Goal: Browse casually: Explore the website without a specific task or goal

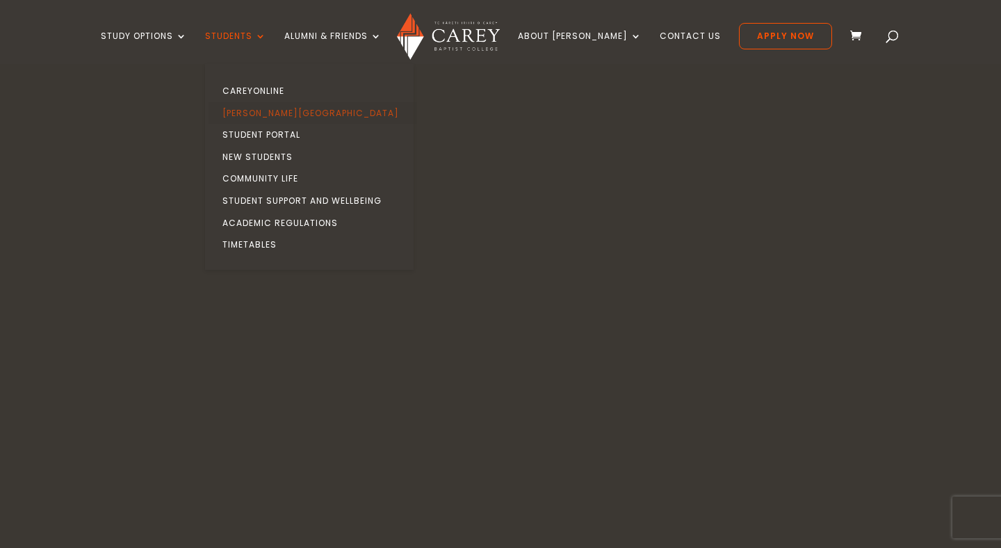
scroll to position [596, 0]
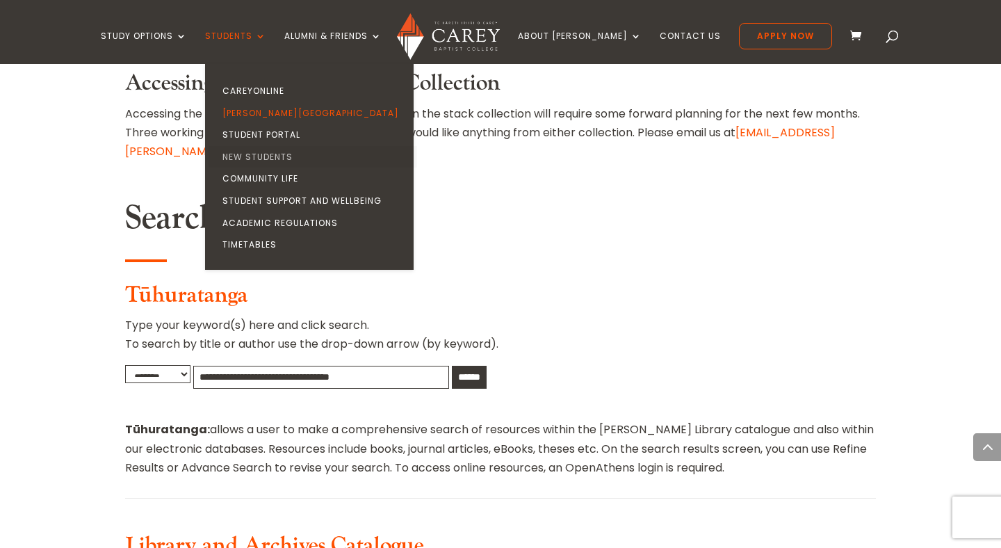
click at [286, 149] on link "New Students" at bounding box center [312, 157] width 208 height 22
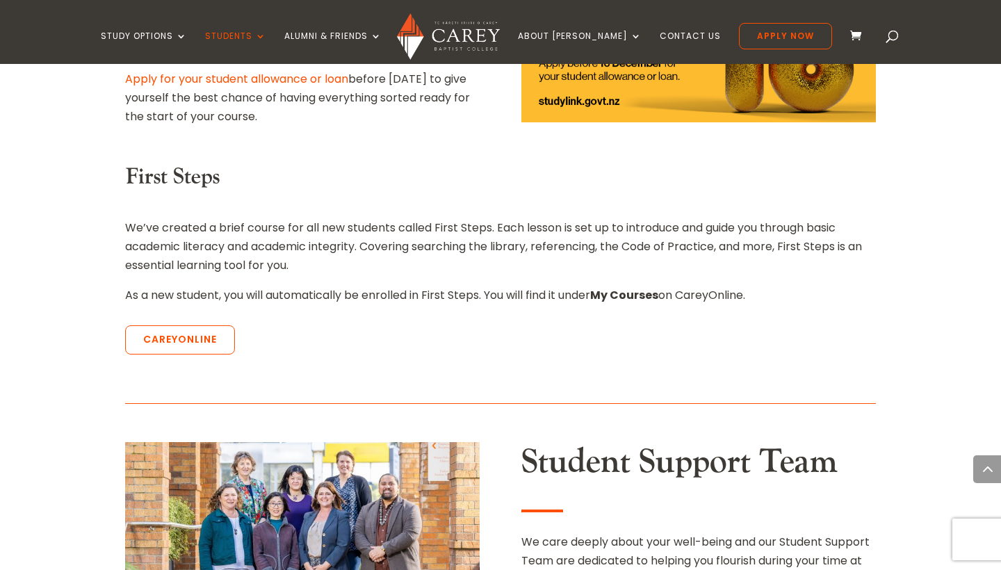
scroll to position [1759, 0]
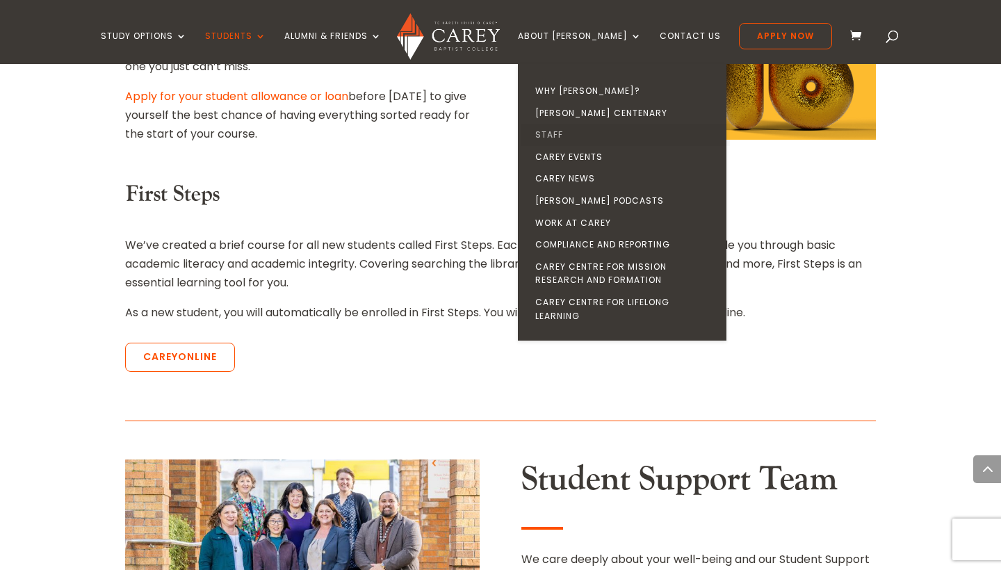
click at [576, 132] on link "Staff" at bounding box center [625, 135] width 208 height 22
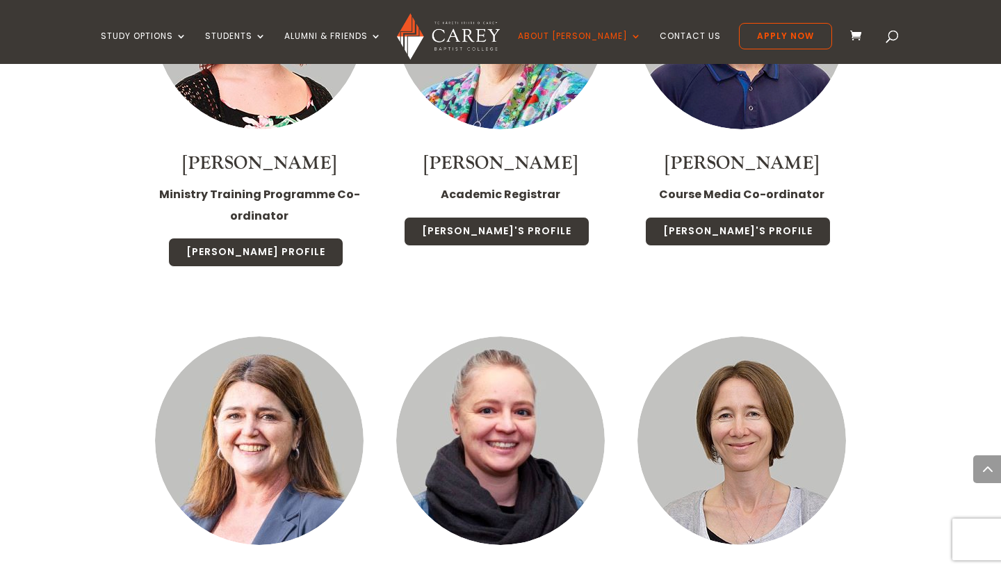
scroll to position [4705, 0]
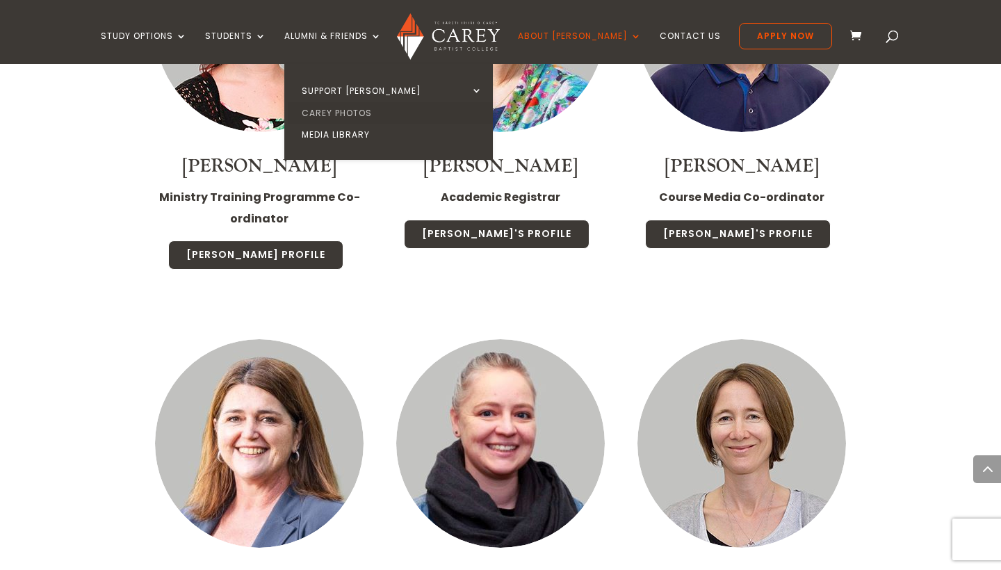
click at [363, 112] on link "Carey Photos" at bounding box center [392, 113] width 208 height 22
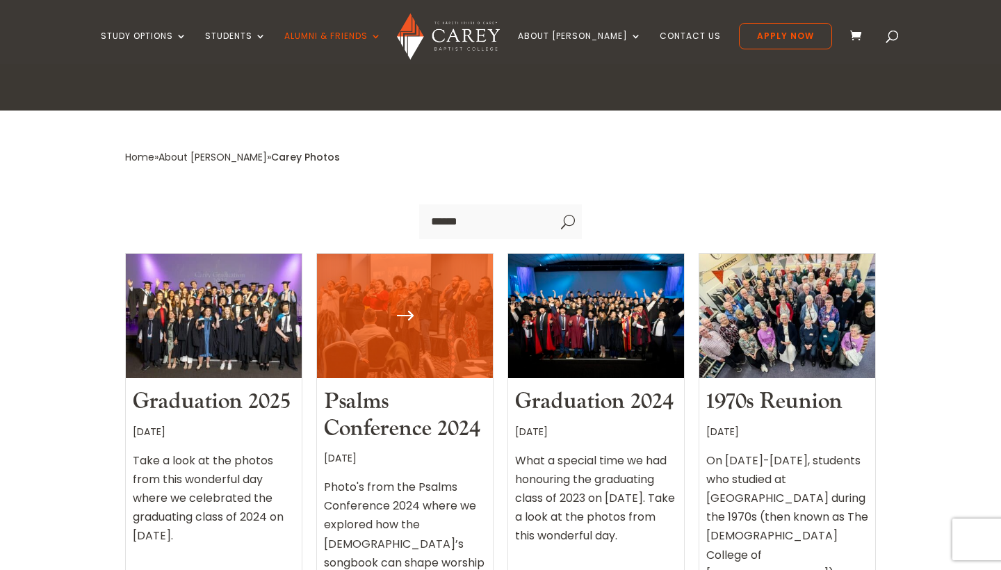
scroll to position [257, 0]
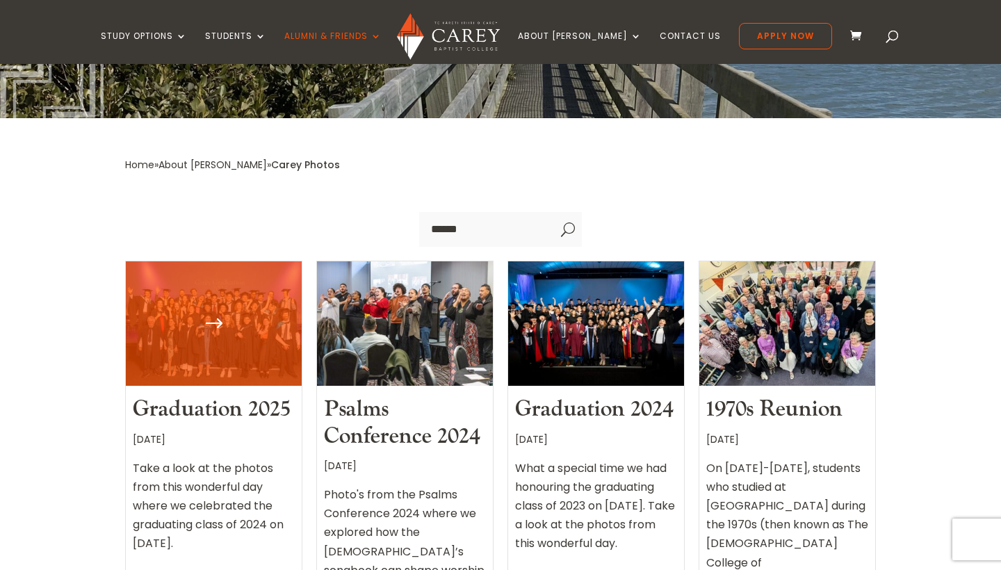
click at [239, 340] on div at bounding box center [214, 323] width 176 height 125
click at [208, 318] on div at bounding box center [214, 323] width 176 height 125
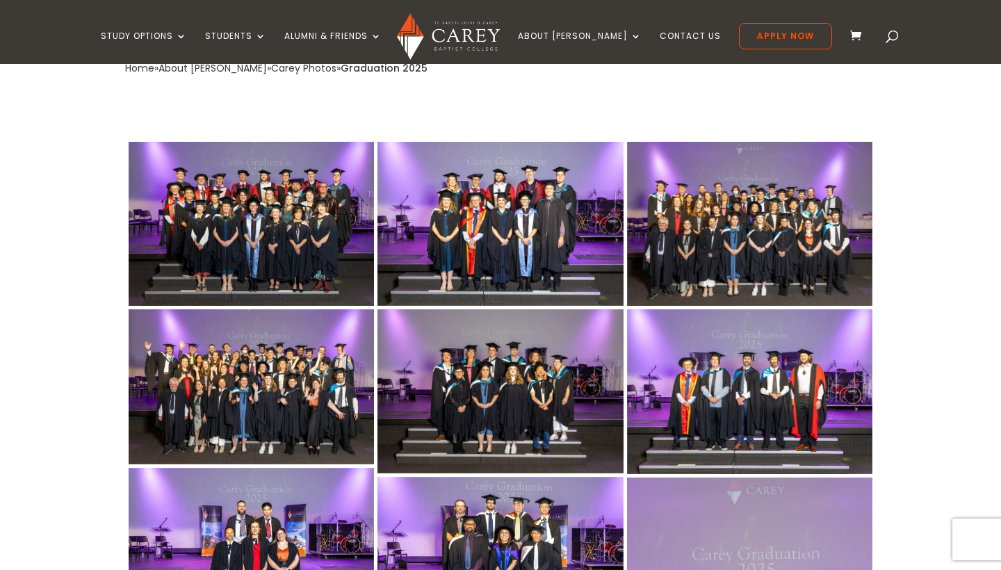
scroll to position [340, 0]
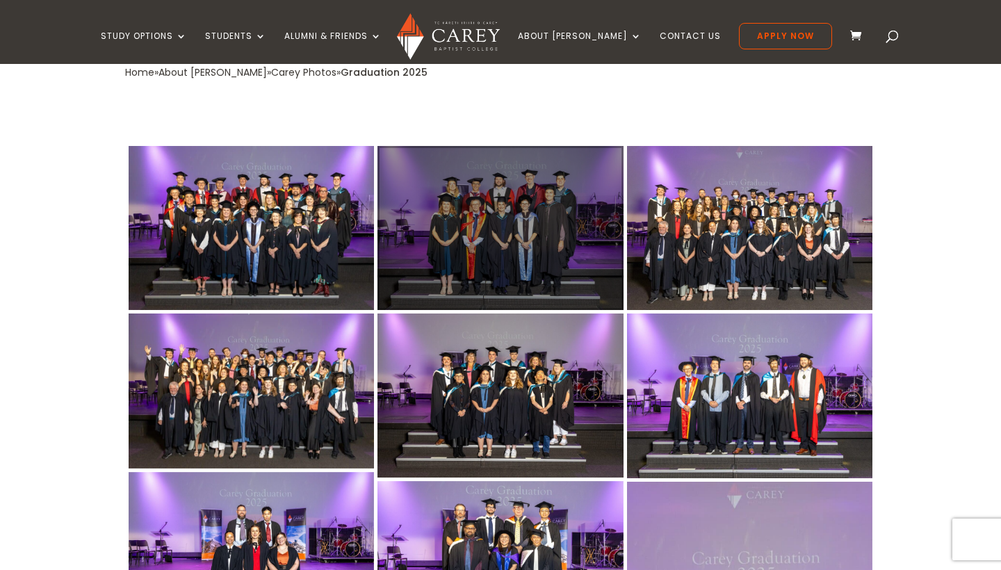
click at [521, 227] on div at bounding box center [499, 228] width 245 height 164
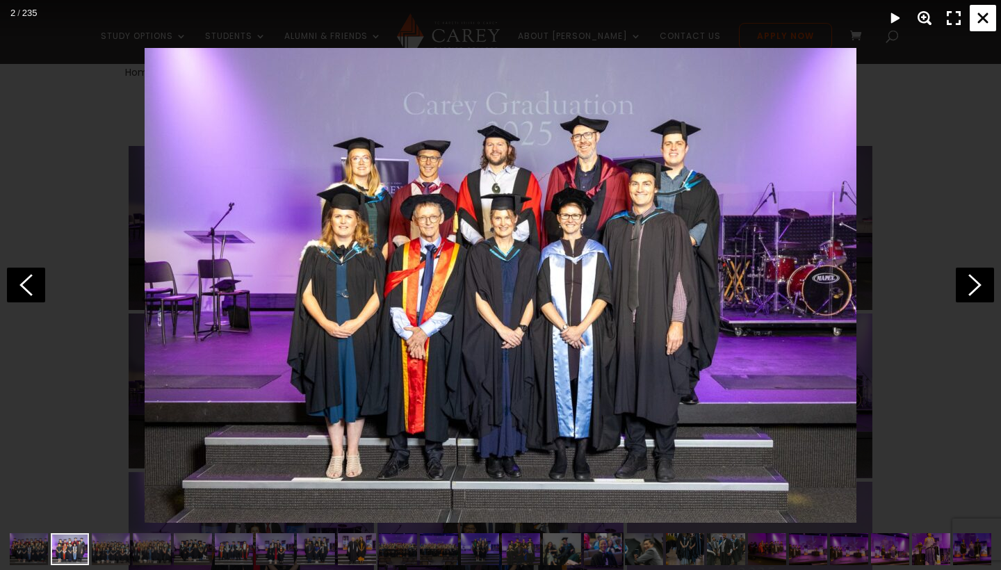
click at [983, 10] on div "Close" at bounding box center [982, 18] width 26 height 26
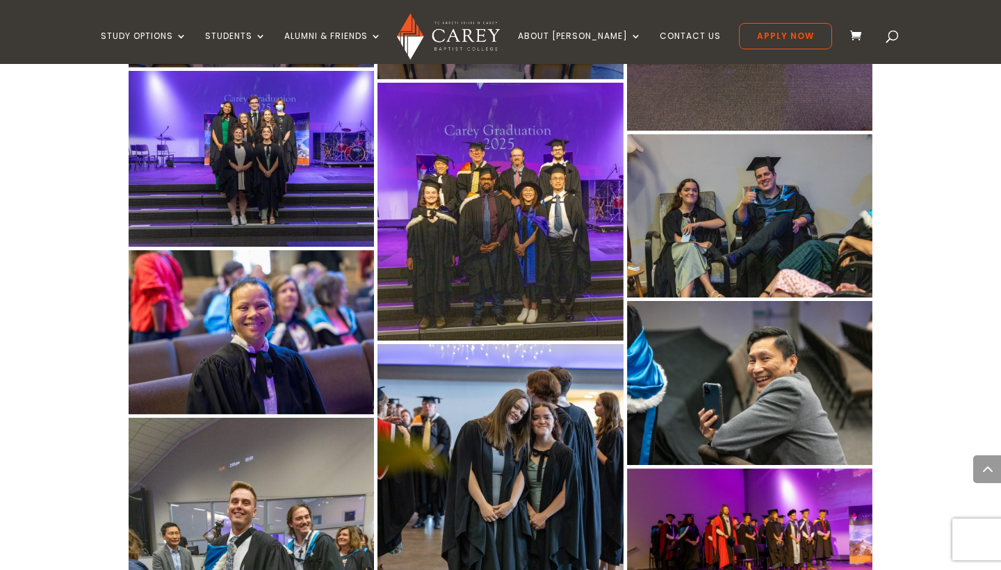
scroll to position [1074, 0]
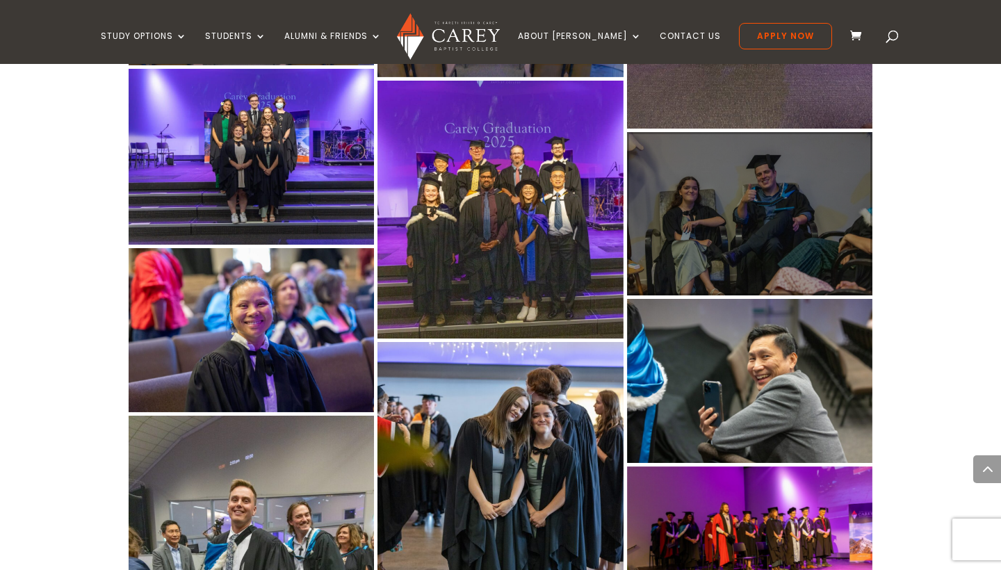
click at [750, 245] on div at bounding box center [749, 214] width 245 height 164
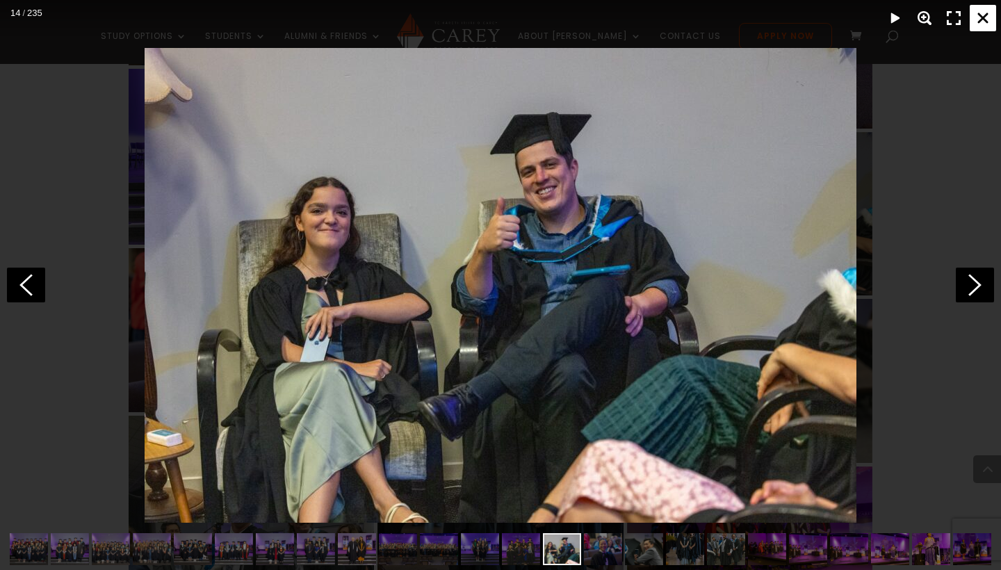
click at [983, 17] on div "Close" at bounding box center [982, 18] width 26 height 26
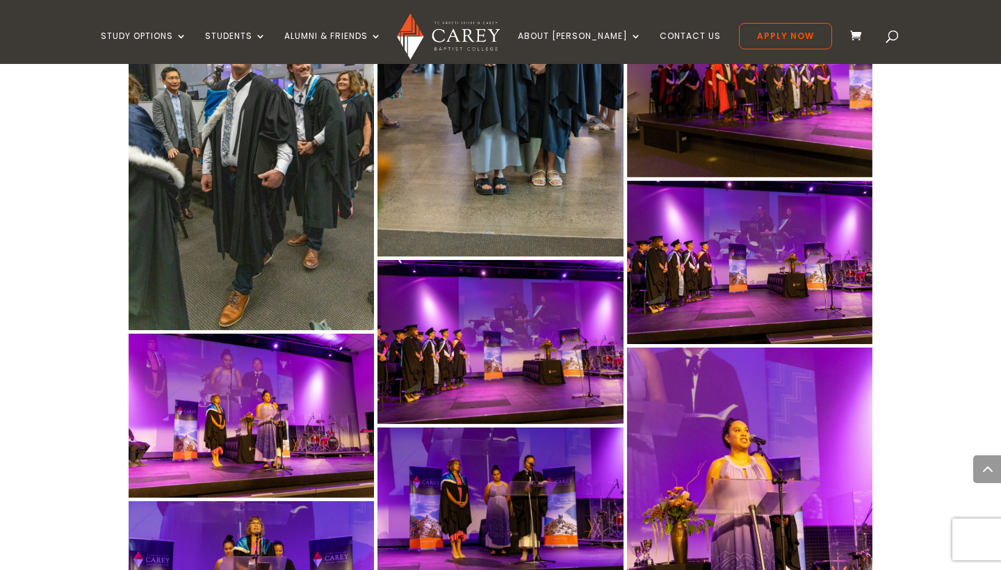
scroll to position [1443, 0]
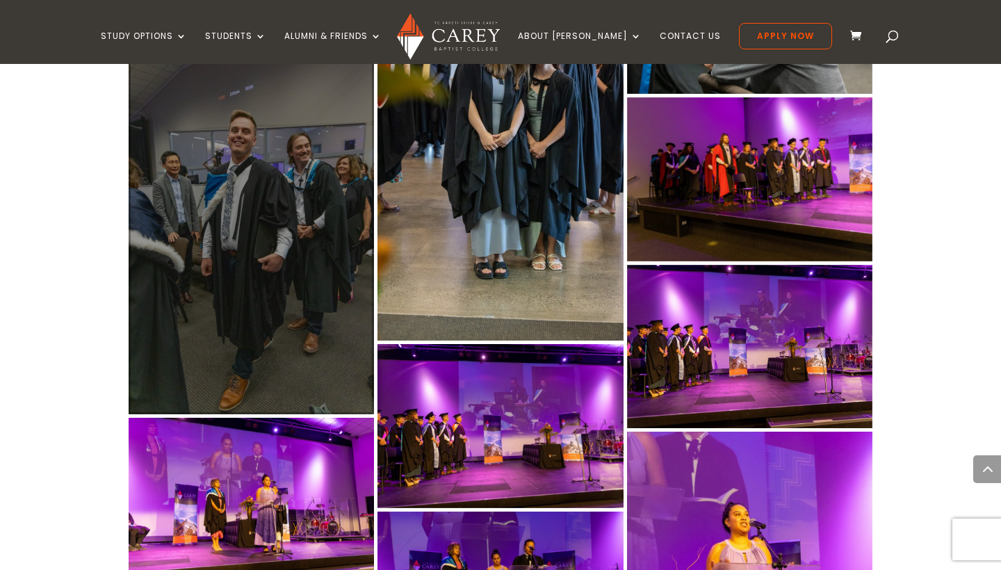
click at [279, 202] on div at bounding box center [251, 231] width 245 height 368
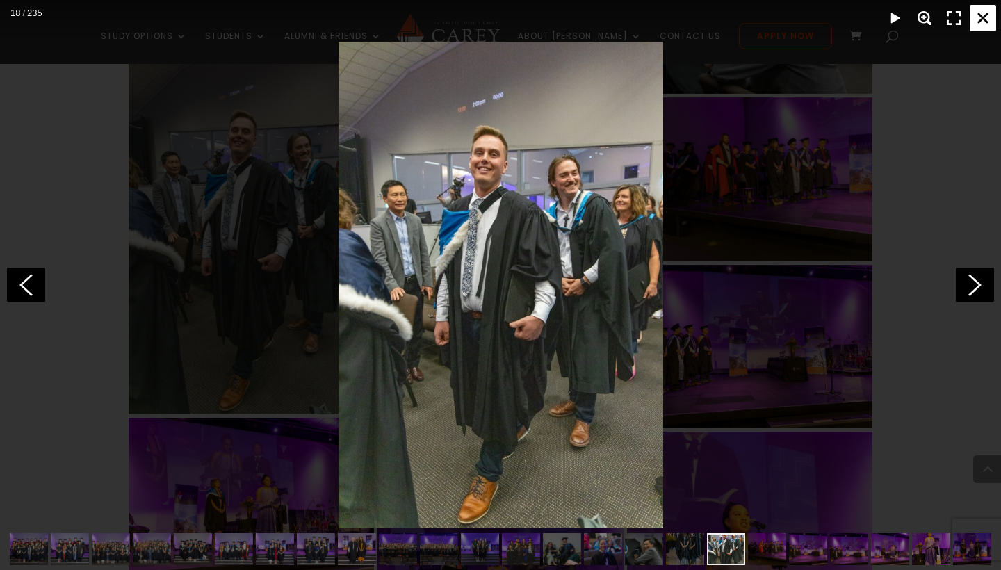
click at [979, 22] on div "Close" at bounding box center [982, 18] width 26 height 26
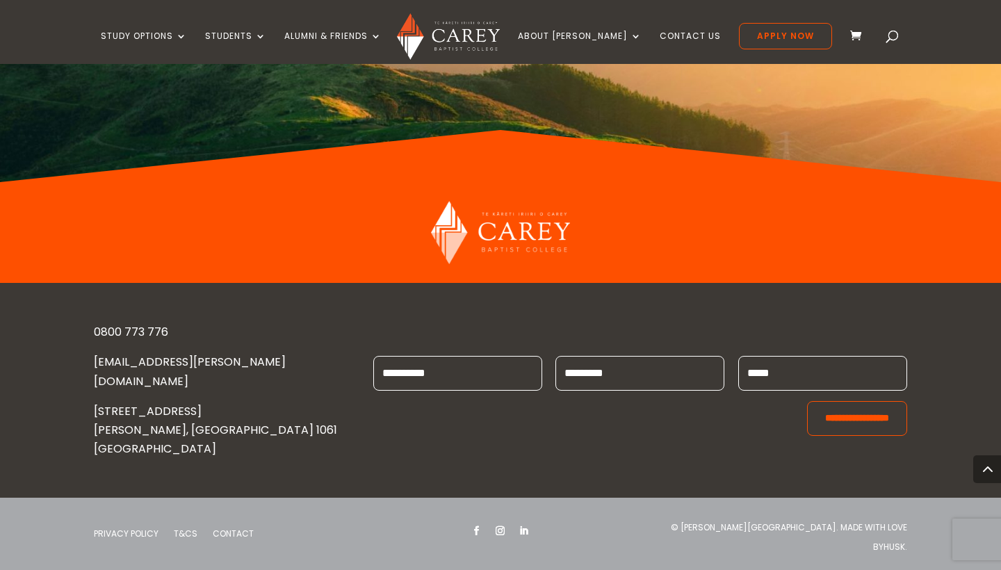
scroll to position [14904, 0]
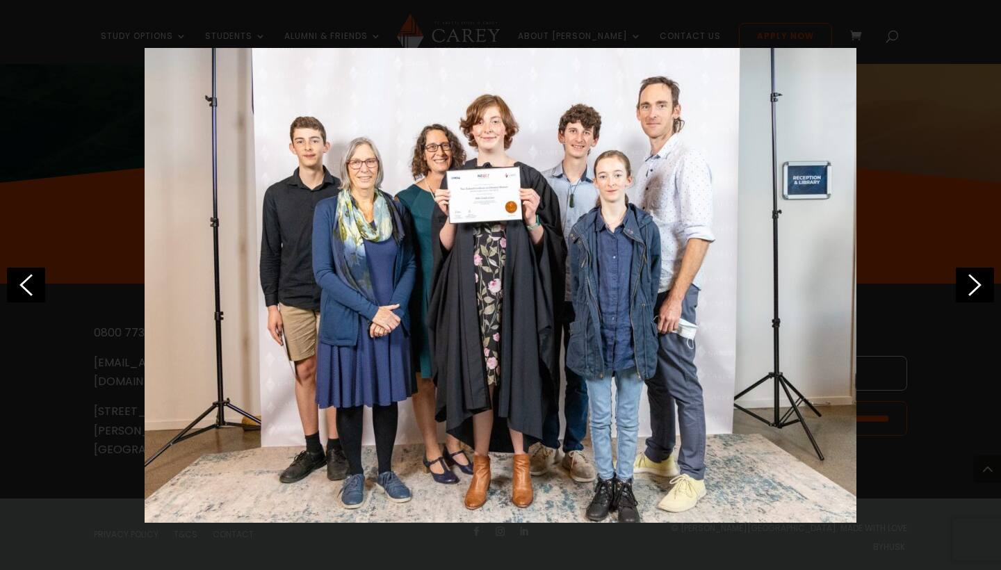
scroll to position [0, 6272]
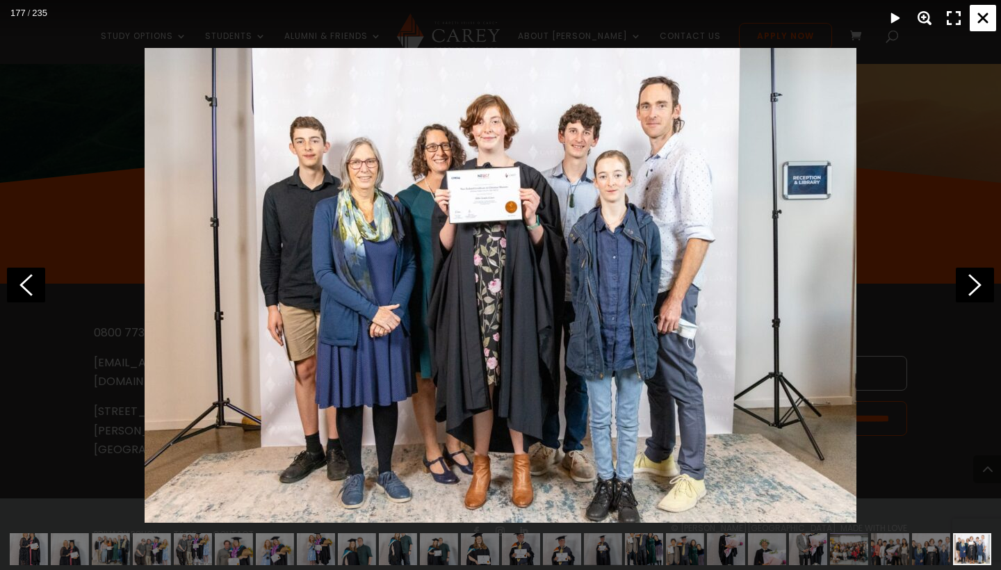
click at [979, 13] on div "Close" at bounding box center [982, 18] width 26 height 26
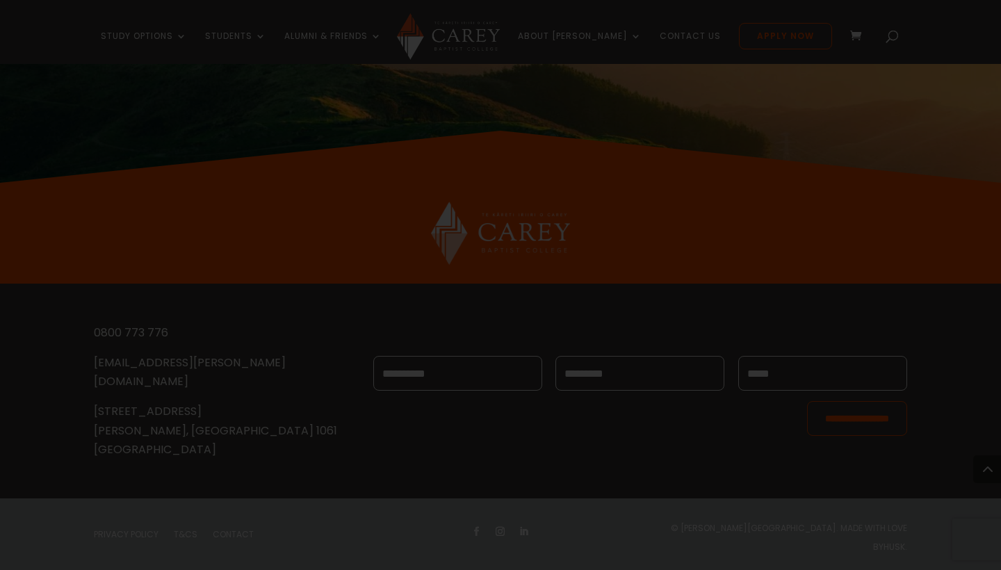
scroll to position [0, 6231]
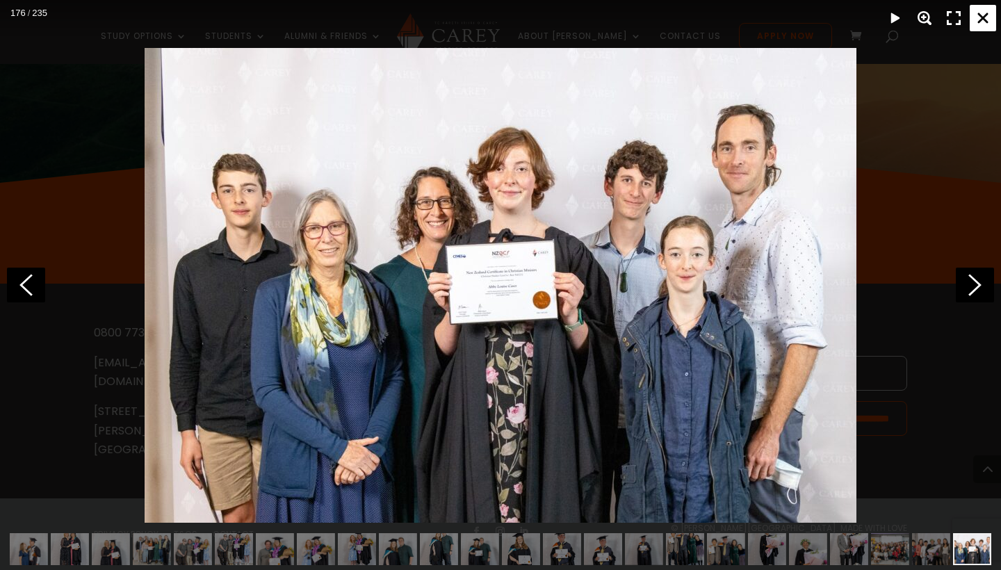
click at [983, 14] on div "Close" at bounding box center [982, 18] width 26 height 26
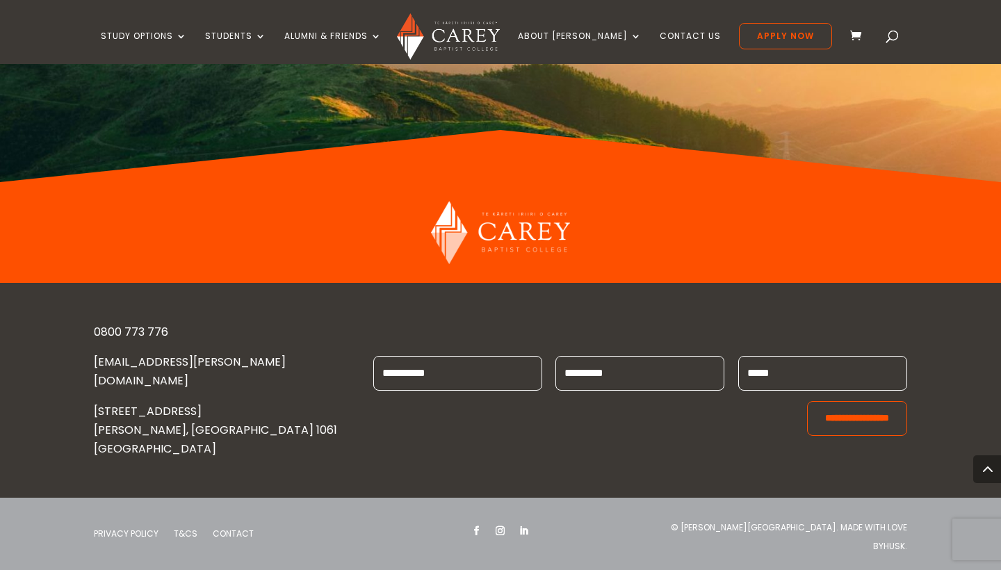
scroll to position [16559, 0]
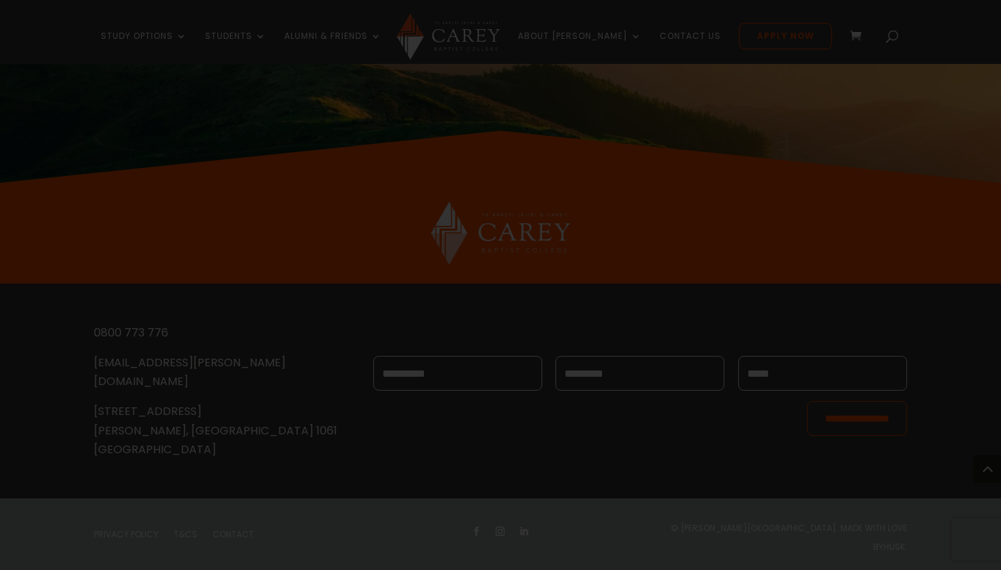
scroll to position [0, 7256]
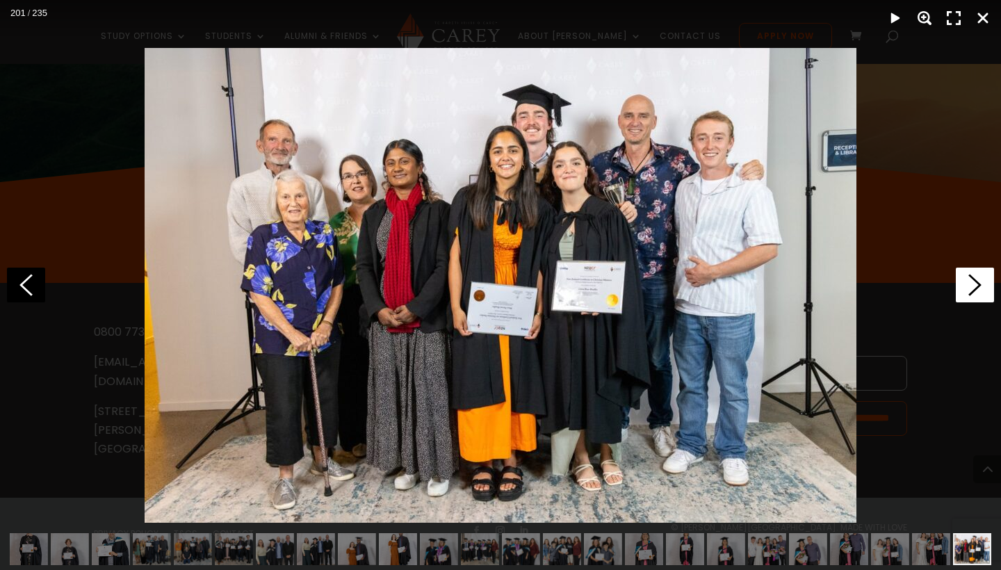
click at [976, 281] on polygon at bounding box center [974, 285] width 13 height 22
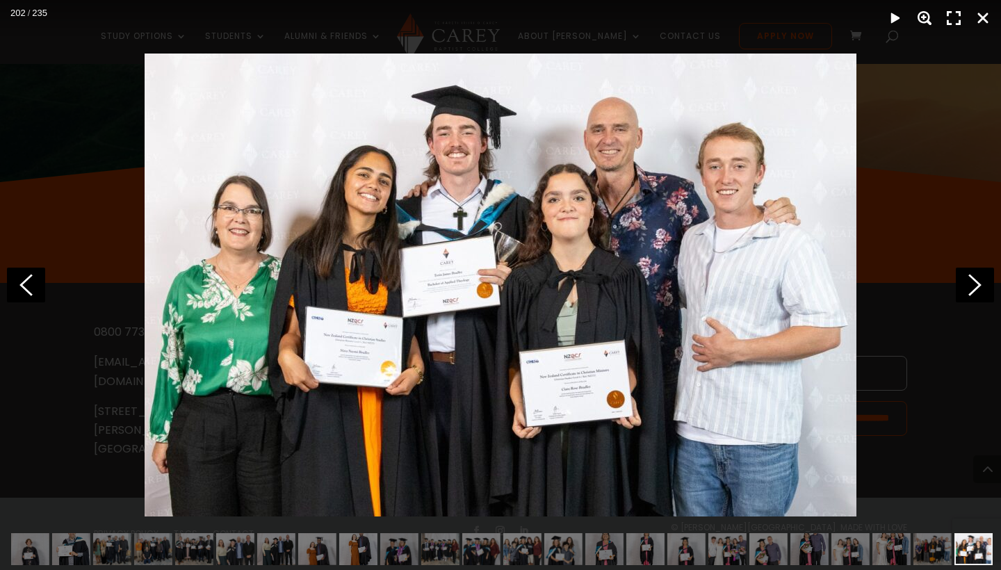
scroll to position [0, 7297]
click at [973, 285] on icon at bounding box center [974, 285] width 38 height 35
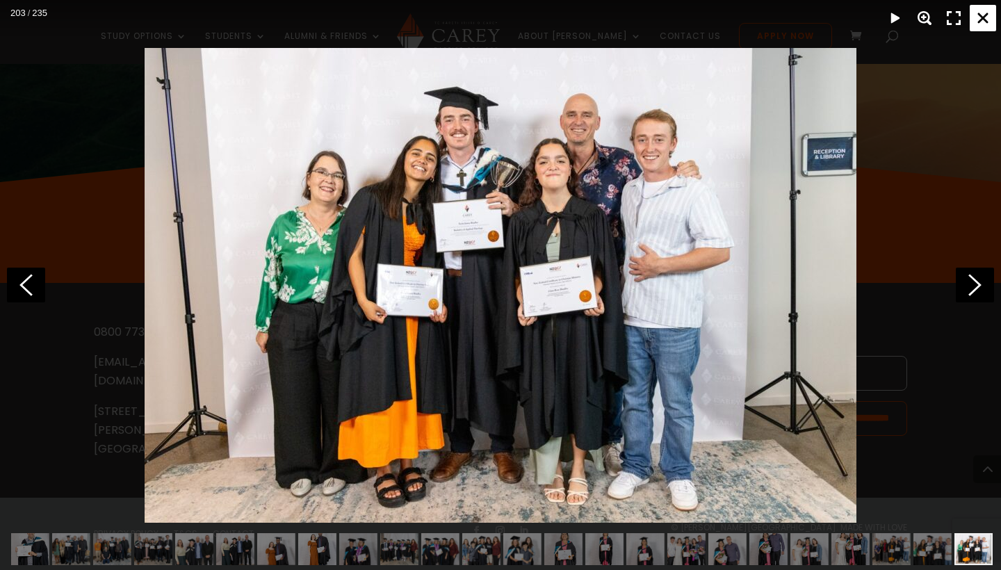
scroll to position [0, 7338]
click at [978, 19] on div "Close" at bounding box center [982, 18] width 26 height 26
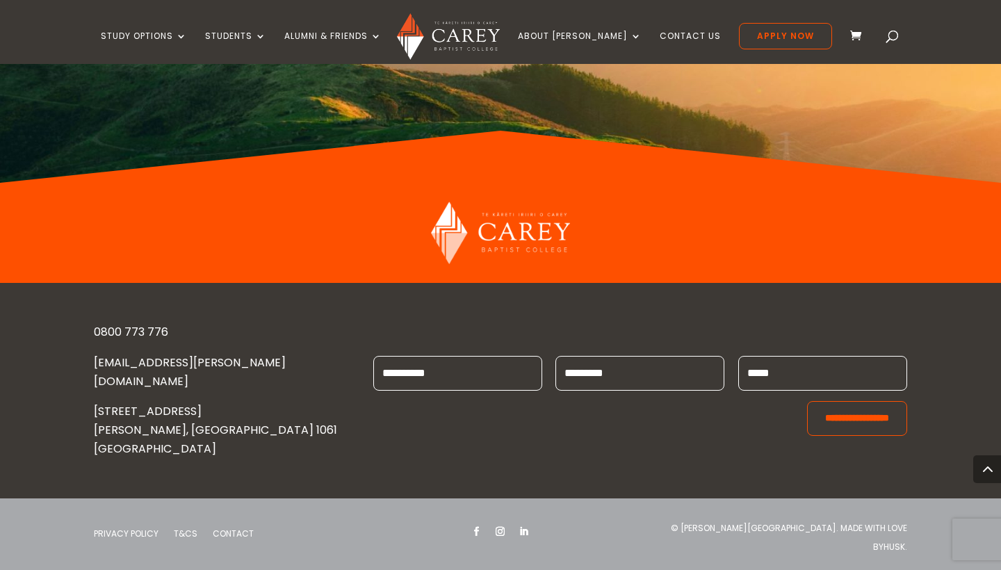
scroll to position [17331, 0]
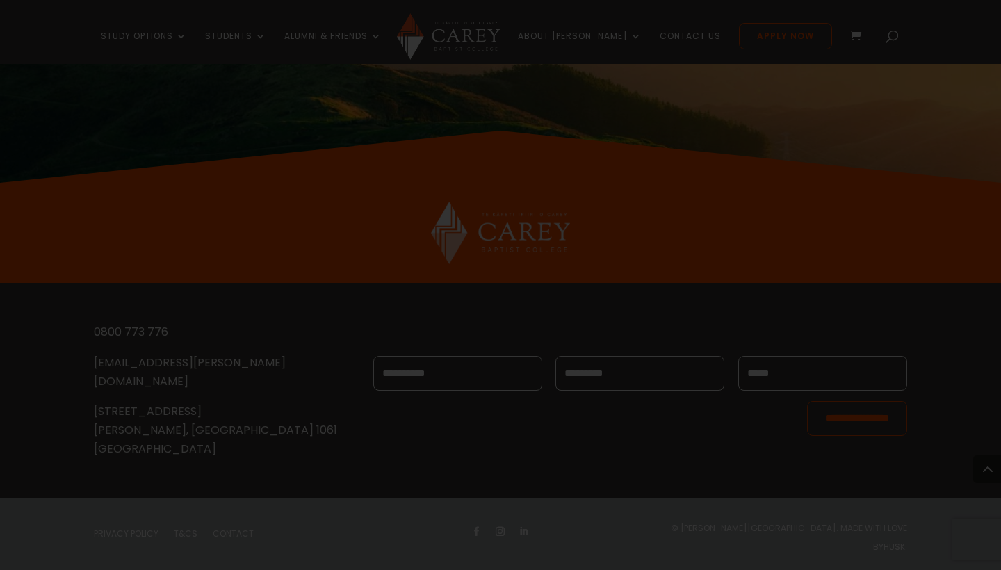
scroll to position [0, 7666]
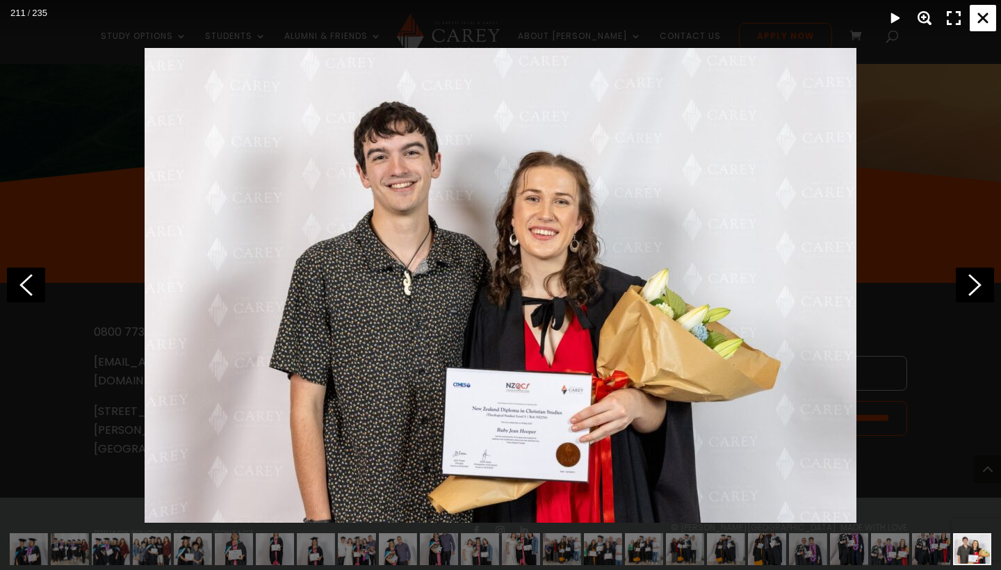
click at [983, 23] on div "Close" at bounding box center [982, 18] width 26 height 26
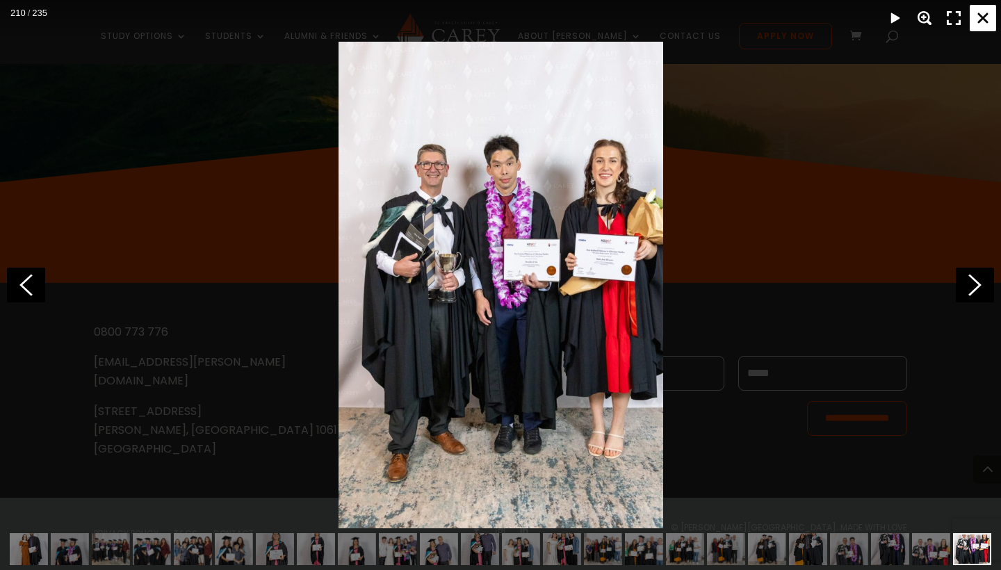
click at [973, 20] on div "Close" at bounding box center [982, 18] width 26 height 26
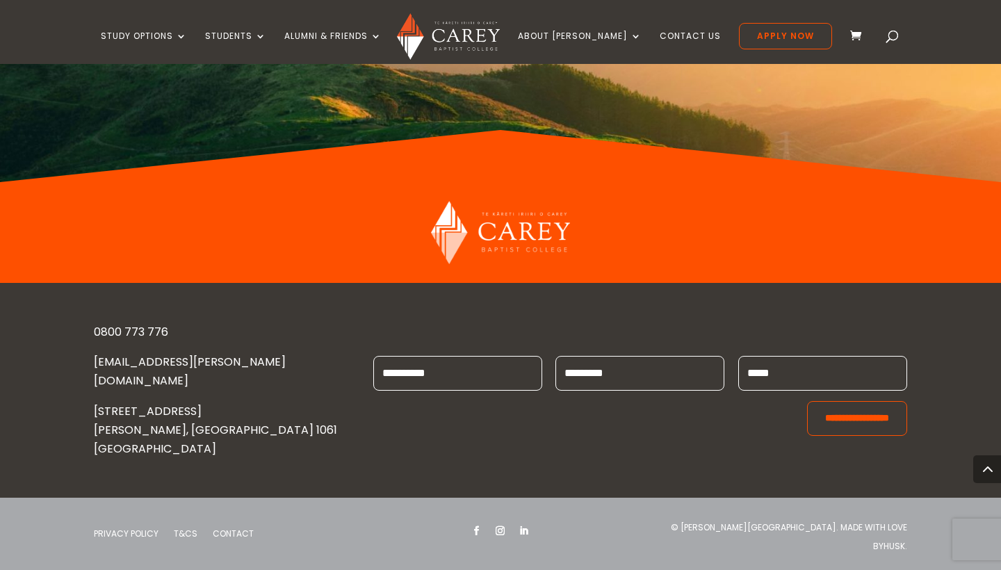
scroll to position [17111, 0]
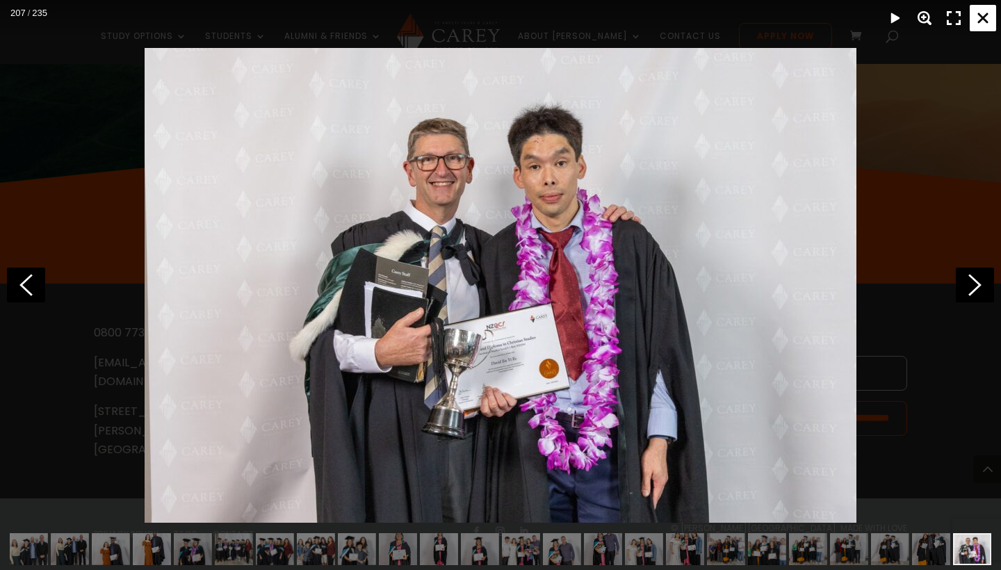
click at [983, 11] on div "Close" at bounding box center [982, 18] width 26 height 26
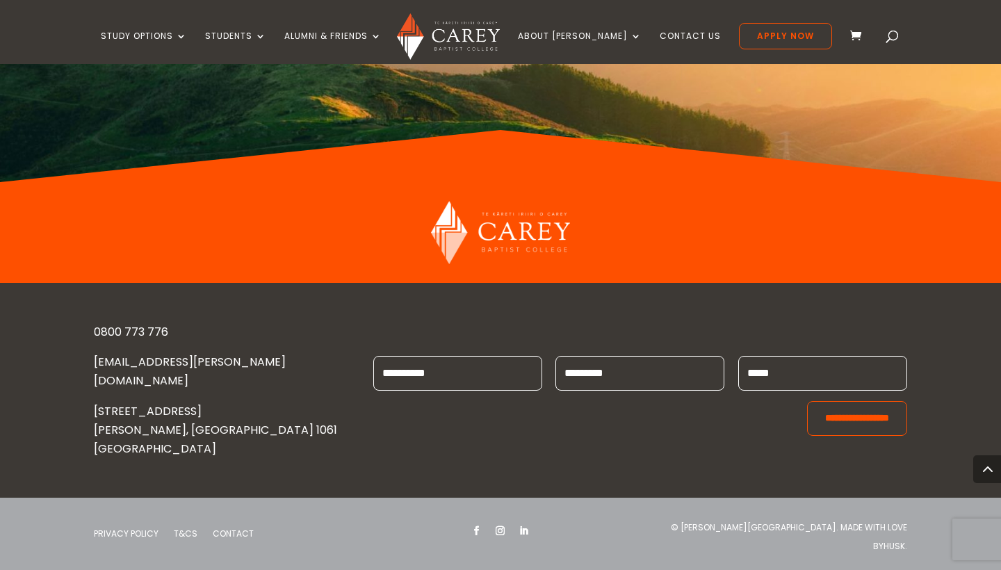
scroll to position [19578, 0]
